Goal: Complete application form: Complete application form

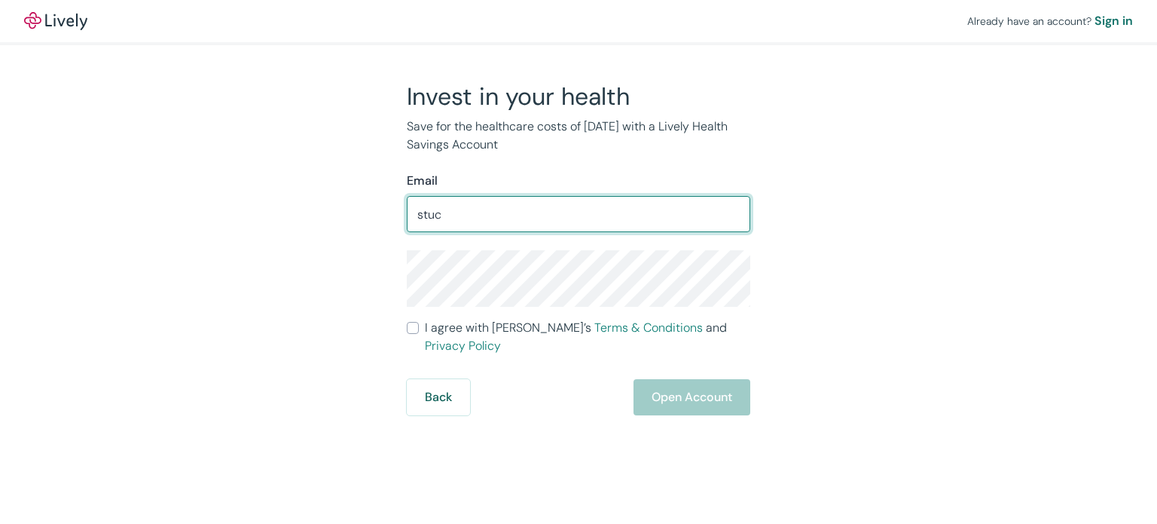
type input "stuczynski324@yahoo.com"
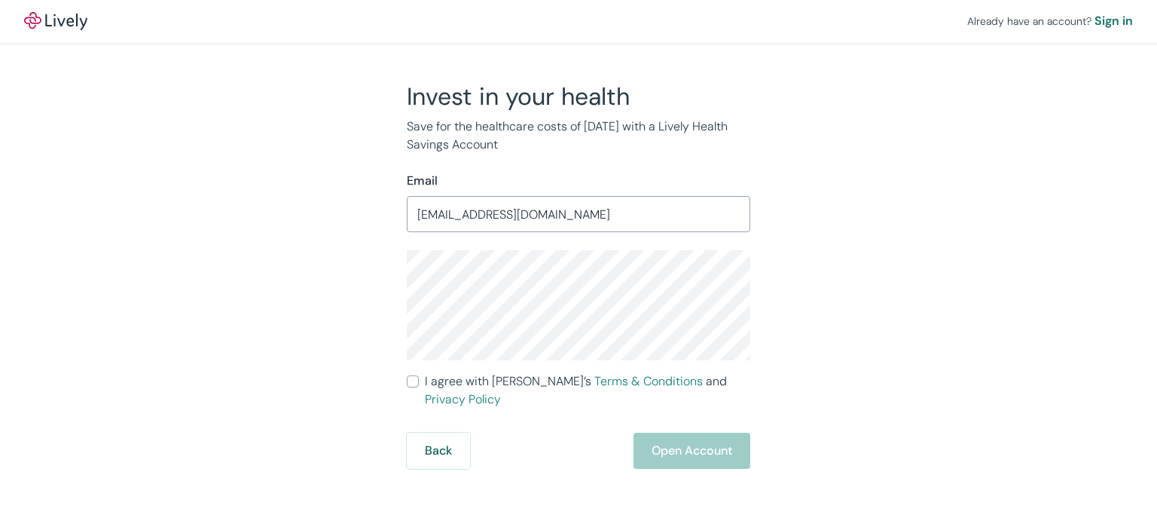
click at [462, 387] on span "I agree with Lively’s Terms & Conditions and Privacy Policy" at bounding box center [587, 390] width 325 height 36
click at [419, 387] on input "I agree with Lively’s Terms & Conditions and Privacy Policy" at bounding box center [413, 381] width 12 height 12
checkbox input "true"
click at [719, 432] on button "Open Account" at bounding box center [692, 450] width 117 height 36
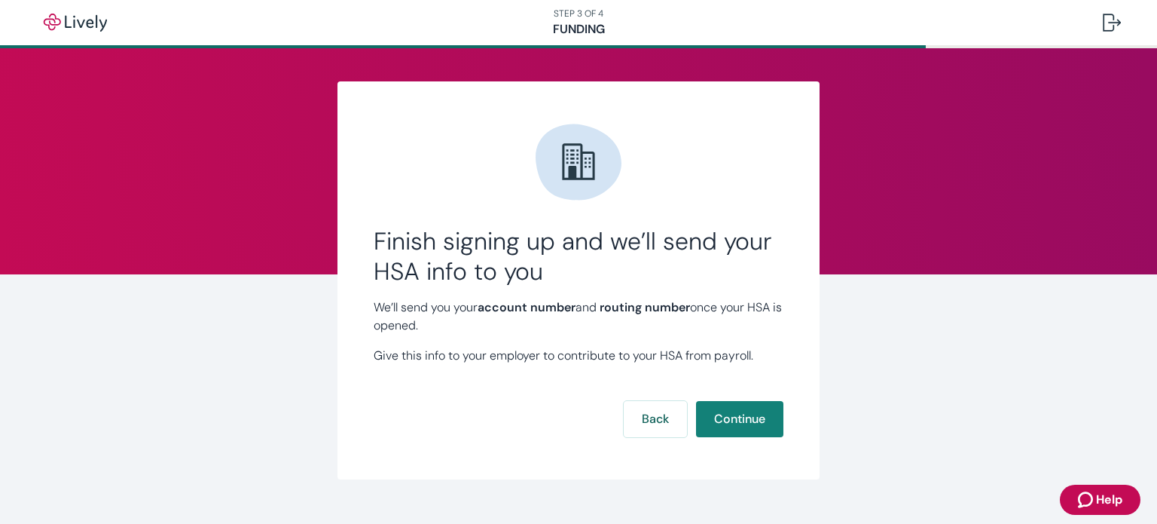
click at [713, 414] on button "Continue" at bounding box center [739, 419] width 87 height 36
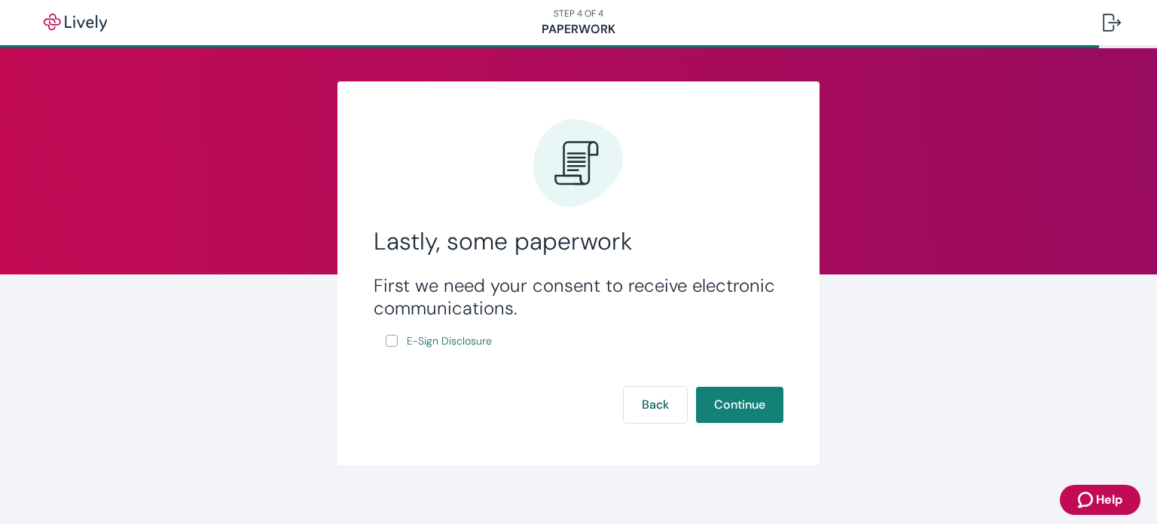
click at [386, 342] on input "E-Sign Disclosure" at bounding box center [392, 340] width 12 height 12
checkbox input "true"
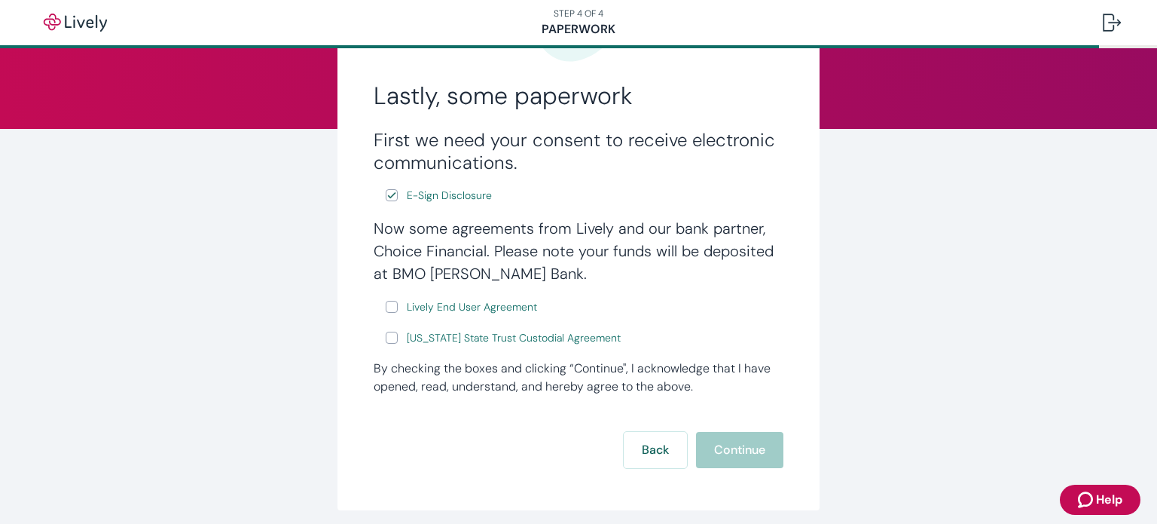
scroll to position [148, 0]
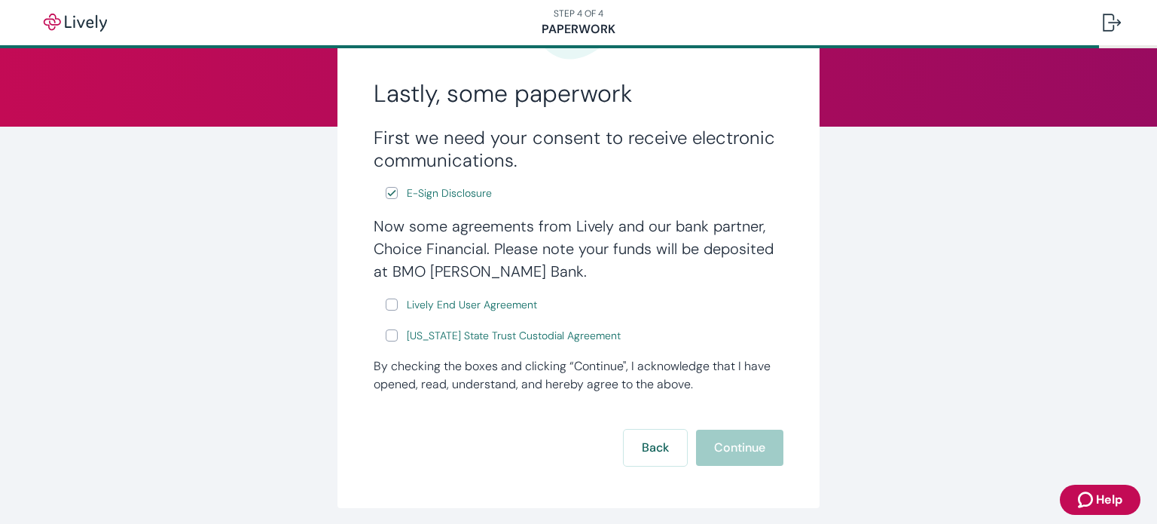
click at [386, 307] on input "Lively End User Agreement" at bounding box center [392, 304] width 12 height 12
checkbox input "true"
click at [391, 334] on input "[US_STATE] State Trust Custodial Agreement" at bounding box center [392, 335] width 12 height 12
checkbox input "true"
click at [744, 438] on button "Continue" at bounding box center [739, 447] width 87 height 36
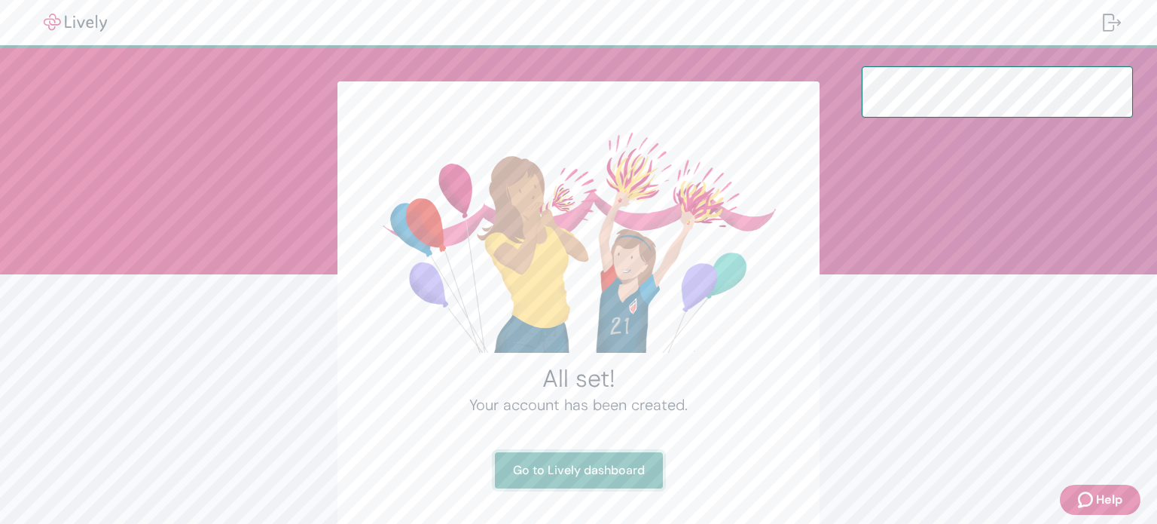
click at [593, 480] on link "Go to Lively dashboard" at bounding box center [579, 470] width 168 height 36
